Goal: Information Seeking & Learning: Find specific fact

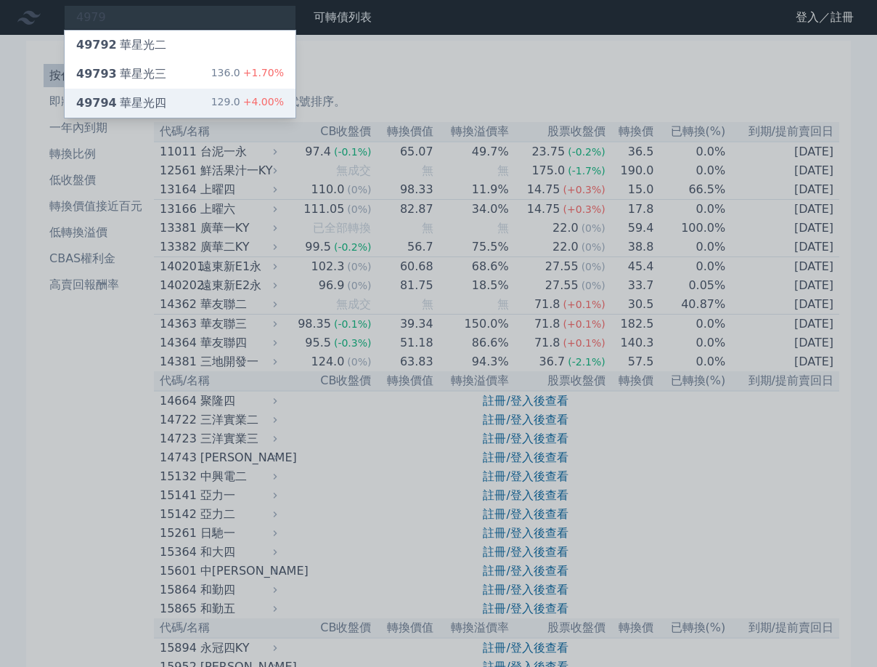
type input "4979"
click at [200, 97] on div "49794 華星光四 129.0 +4.00%" at bounding box center [180, 103] width 231 height 29
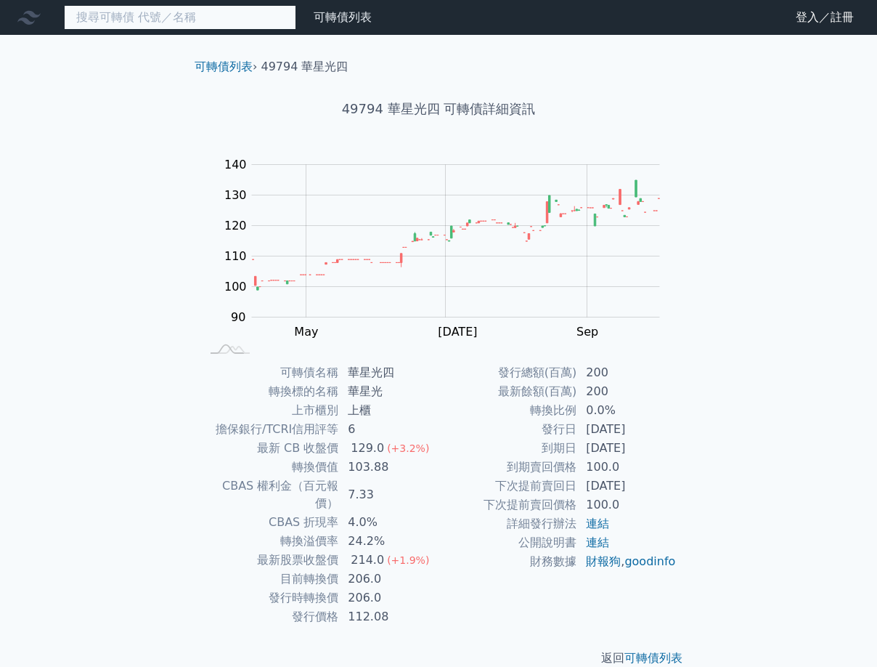
click at [147, 17] on input at bounding box center [180, 17] width 232 height 25
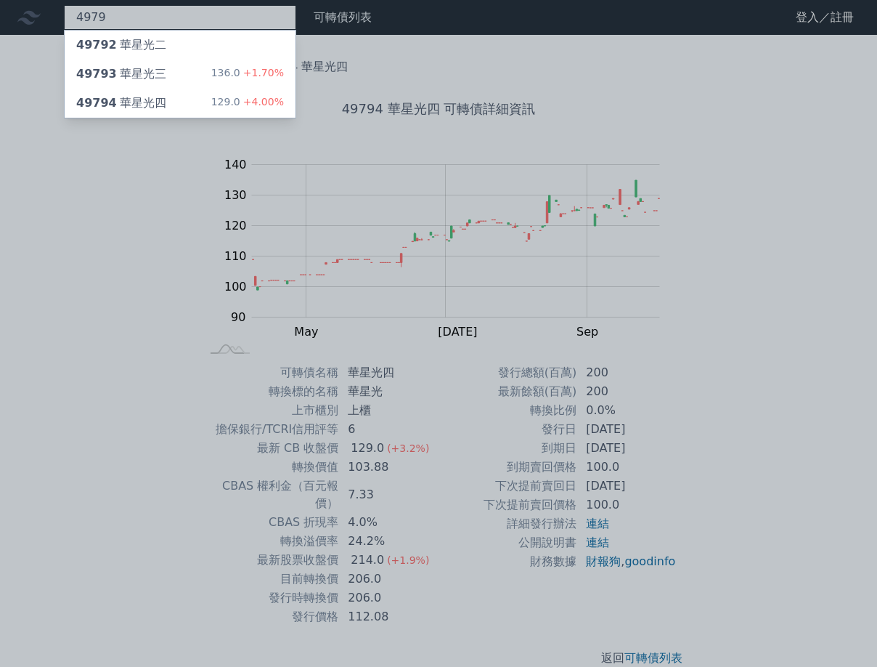
type input "4979"
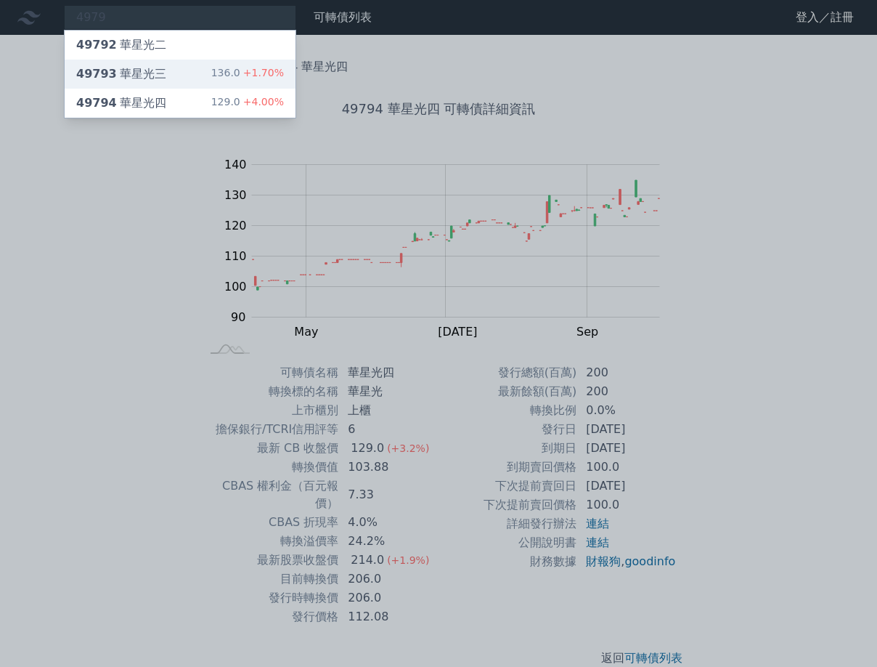
click at [143, 70] on div "49793 華星光三" at bounding box center [121, 73] width 90 height 17
